Goal: Transaction & Acquisition: Purchase product/service

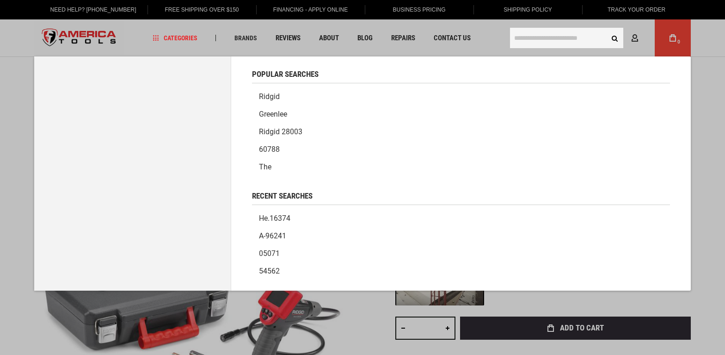
click at [514, 41] on input "text" at bounding box center [566, 38] width 113 height 20
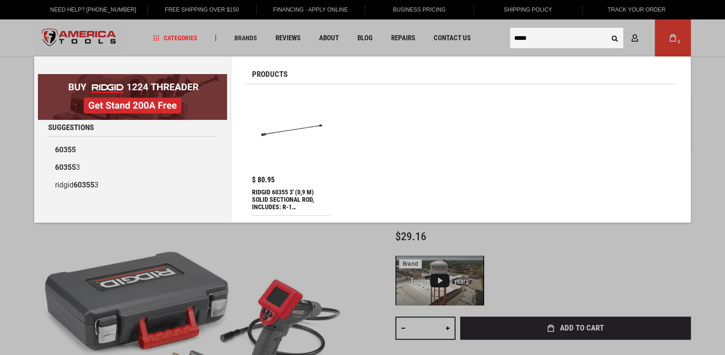
type input "*****"
click at [294, 144] on img at bounding box center [291, 130] width 69 height 69
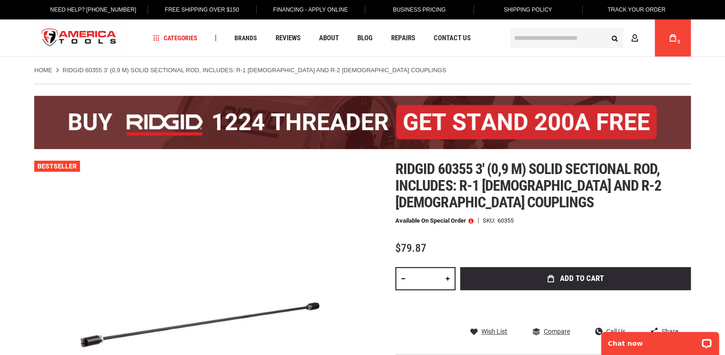
click at [495, 208] on div "Ridgid 60355 3' (0,9 m) solid sectional rod, includes: r-1 [DEMOGRAPHIC_DATA] a…" at bounding box center [544, 286] width 296 height 251
drag, startPoint x: 431, startPoint y: 229, endPoint x: 397, endPoint y: 233, distance: 34.9
click at [397, 242] on div "$79.87" at bounding box center [544, 248] width 296 height 12
copy span "$79.87"
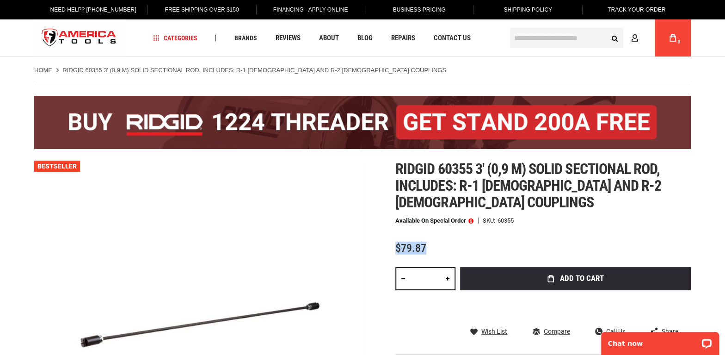
click at [685, 242] on div "$79.87" at bounding box center [544, 248] width 296 height 12
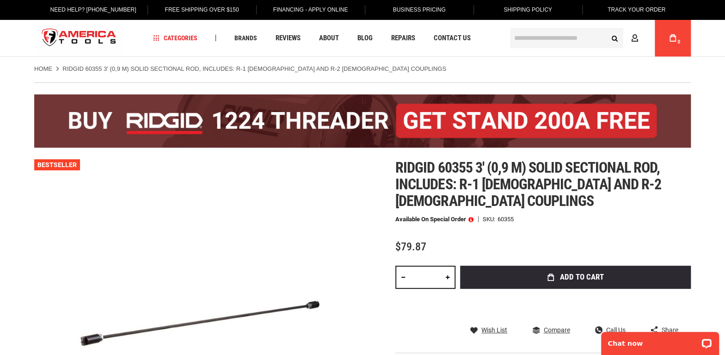
scroll to position [84, 0]
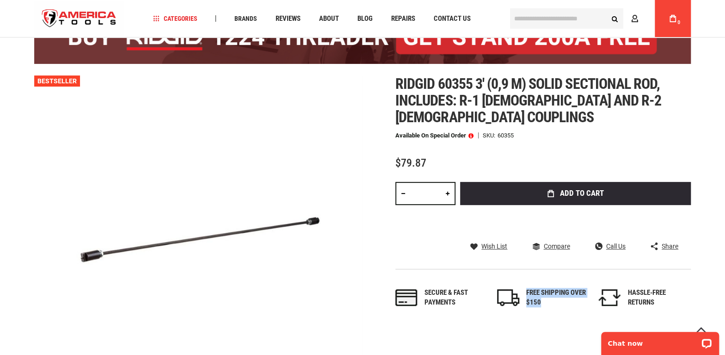
drag, startPoint x: 527, startPoint y: 274, endPoint x: 557, endPoint y: 284, distance: 32.0
click at [557, 288] on div "FREE SHIPPING OVER $150" at bounding box center [557, 298] width 60 height 20
copy div "FREE SHIPPING OVER $150"
